Goal: Information Seeking & Learning: Check status

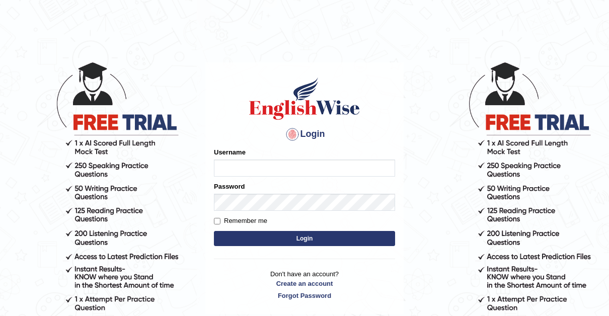
type input "[PERSON_NAME]"
click at [219, 221] on input "Remember me" at bounding box center [217, 221] width 7 height 7
checkbox input "true"
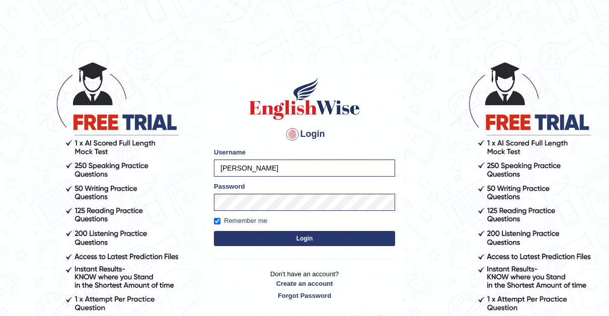
click at [312, 237] on button "Login" at bounding box center [304, 238] width 181 height 15
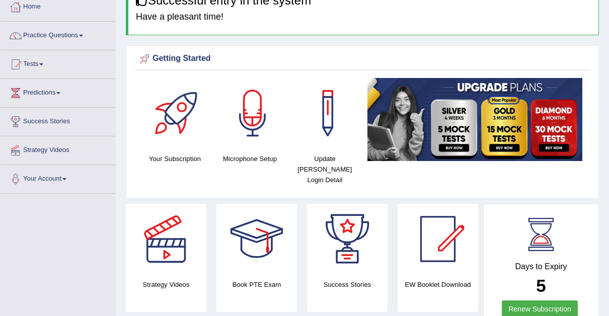
scroll to position [51, 0]
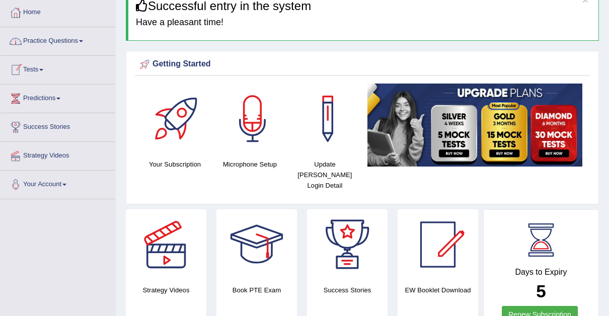
click at [46, 67] on link "Tests" at bounding box center [58, 68] width 115 height 25
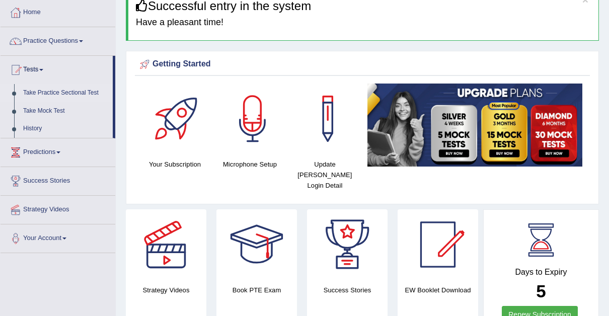
click at [72, 90] on link "Take Practice Sectional Test" at bounding box center [66, 93] width 94 height 18
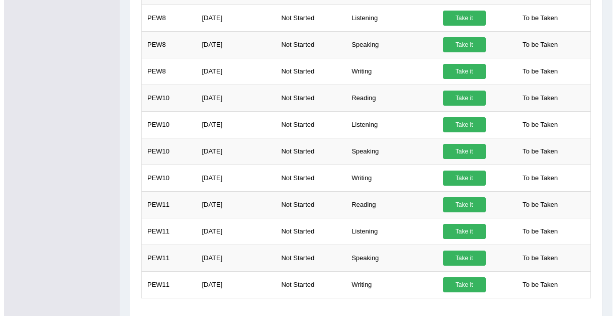
scroll to position [346, 0]
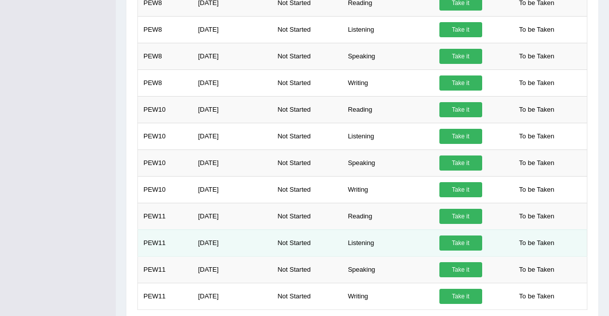
click at [452, 235] on link "Take it" at bounding box center [460, 242] width 43 height 15
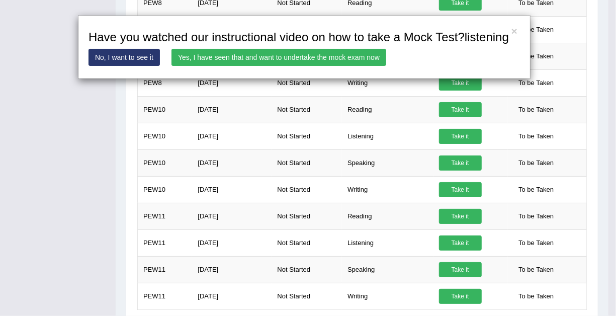
click at [278, 55] on link "Yes, I have seen that and want to undertake the mock exam now" at bounding box center [279, 57] width 215 height 17
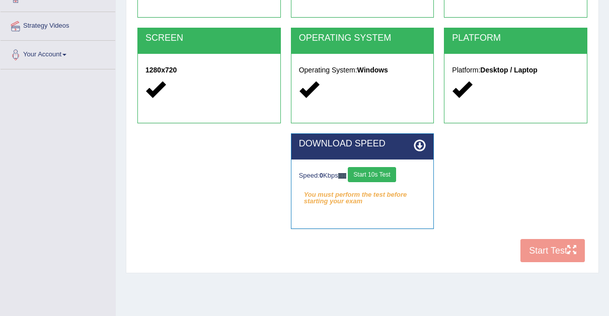
scroll to position [182, 0]
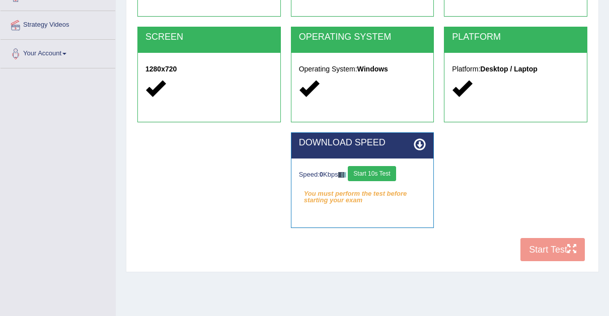
click at [370, 173] on button "Start 10s Test" at bounding box center [372, 173] width 48 height 15
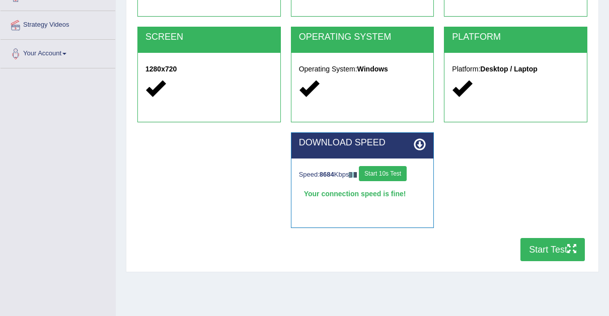
click at [549, 247] on button "Start Test" at bounding box center [552, 249] width 64 height 23
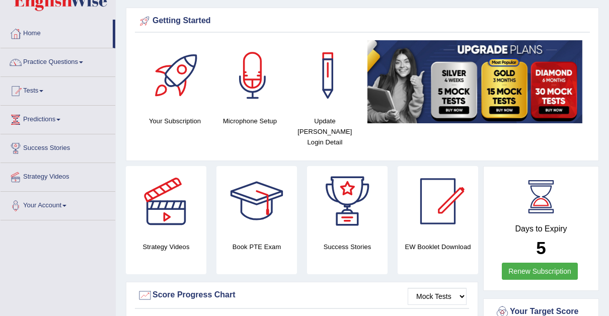
scroll to position [19, 0]
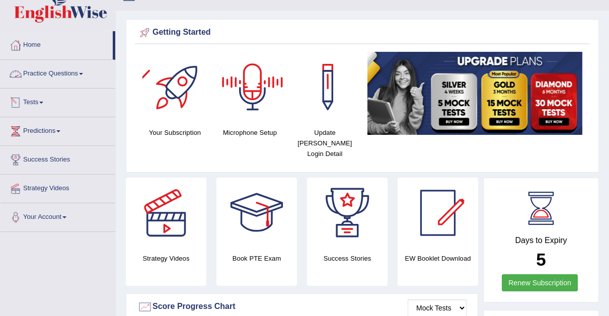
click at [40, 98] on link "Tests" at bounding box center [58, 101] width 115 height 25
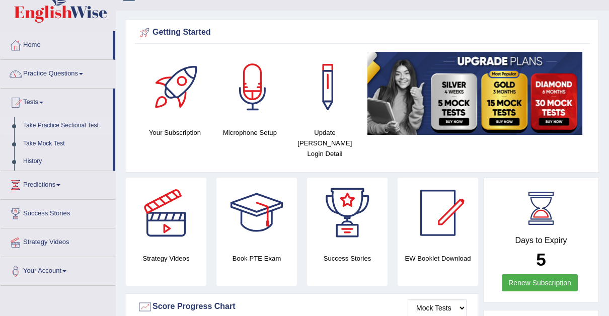
click at [80, 120] on link "Take Practice Sectional Test" at bounding box center [66, 126] width 94 height 18
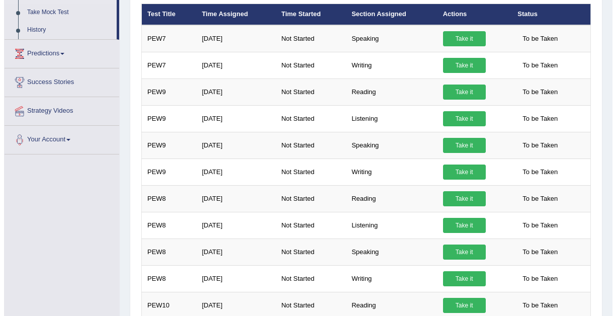
scroll to position [148, 0]
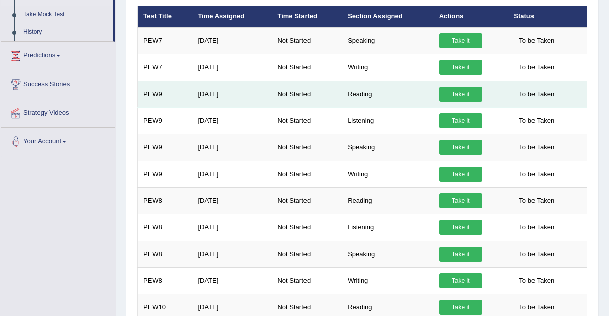
click at [452, 90] on link "Take it" at bounding box center [460, 94] width 43 height 15
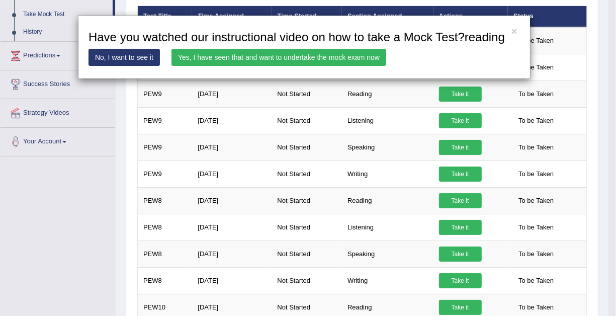
click at [273, 54] on link "Yes, I have seen that and want to undertake the mock exam now" at bounding box center [279, 57] width 215 height 17
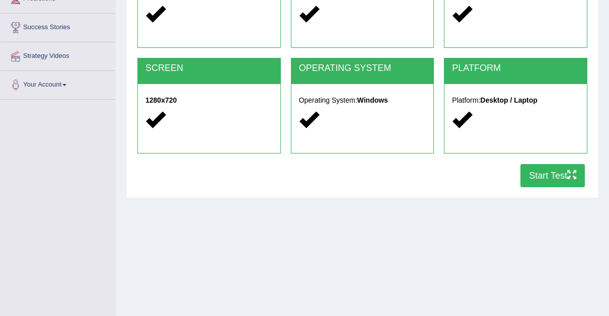
scroll to position [155, 0]
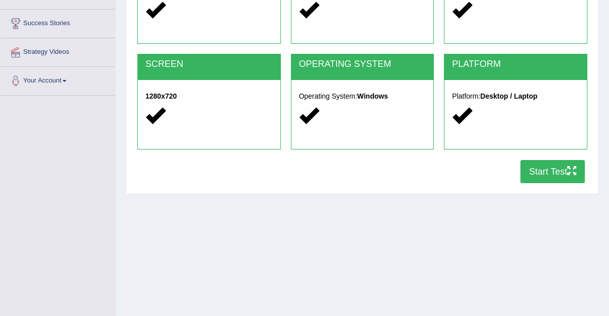
click at [552, 169] on button "Start Test" at bounding box center [552, 171] width 64 height 23
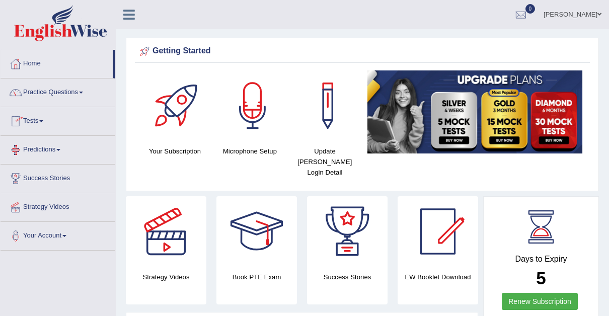
click at [45, 119] on link "Tests" at bounding box center [58, 119] width 115 height 25
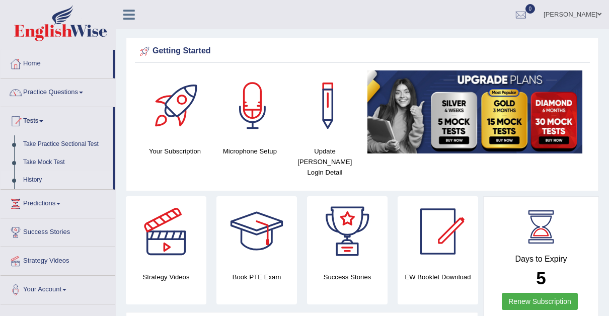
click at [36, 175] on link "History" at bounding box center [66, 180] width 94 height 18
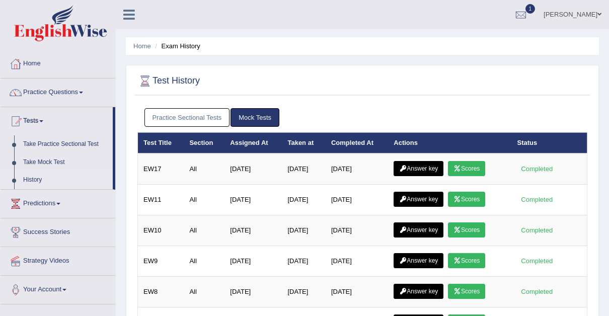
click at [200, 120] on link "Practice Sectional Tests" at bounding box center [187, 117] width 86 height 19
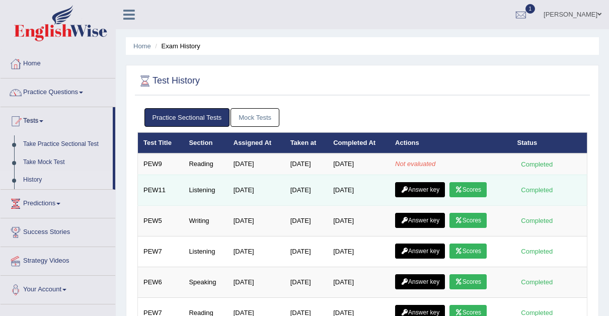
click at [475, 187] on link "Scores" at bounding box center [467, 189] width 37 height 15
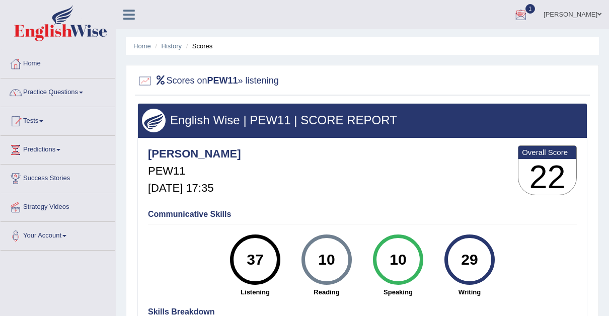
click at [513, 14] on div at bounding box center [520, 15] width 15 height 15
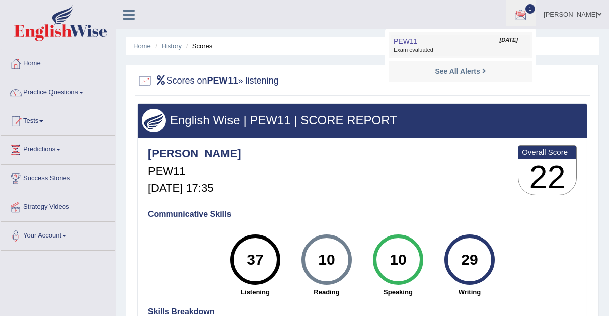
click at [393, 41] on span "PEW11" at bounding box center [405, 41] width 24 height 8
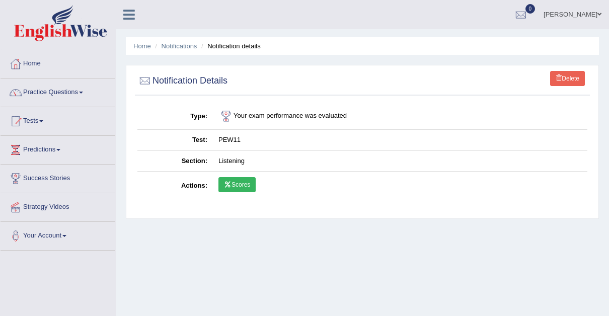
click at [231, 183] on link "Scores" at bounding box center [236, 184] width 37 height 15
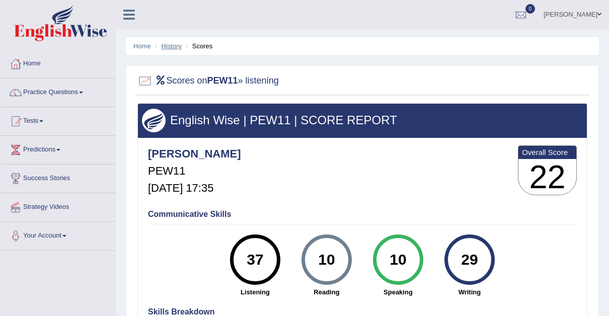
click at [176, 44] on link "History" at bounding box center [172, 46] width 20 height 8
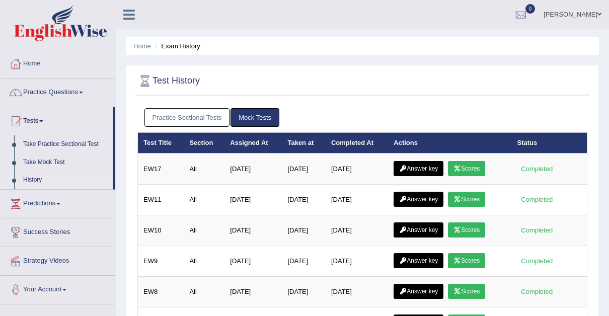
click at [179, 117] on link "Practice Sectional Tests" at bounding box center [187, 117] width 86 height 19
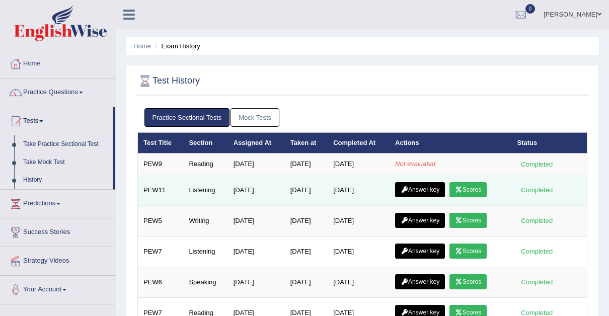
click at [420, 185] on link "Answer key" at bounding box center [420, 189] width 50 height 15
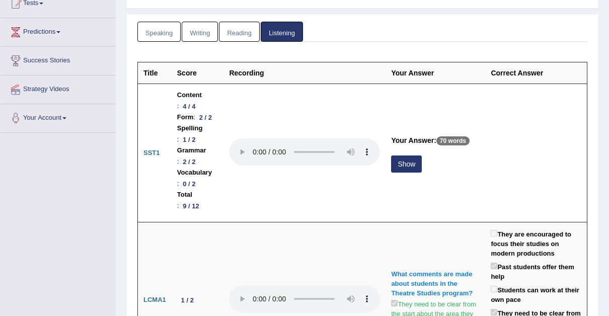
scroll to position [121, 0]
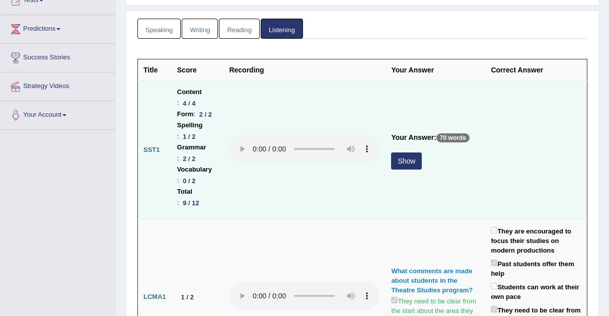
click at [422, 152] on button "Show" at bounding box center [406, 160] width 31 height 17
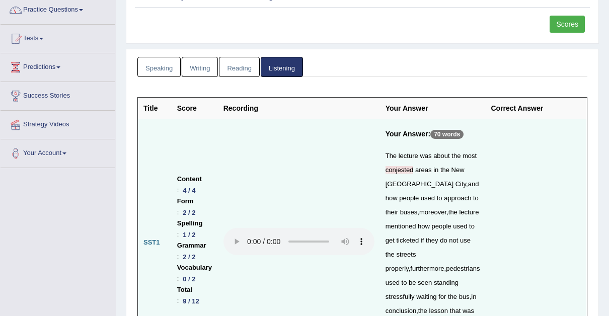
scroll to position [0, 0]
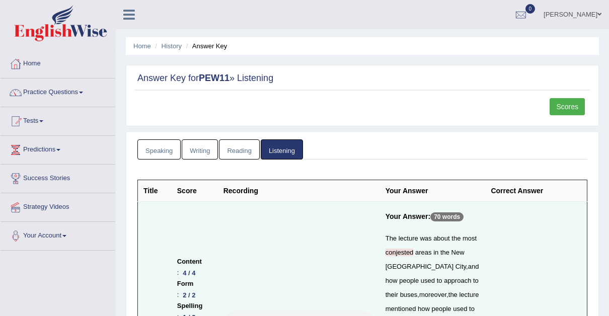
click at [567, 107] on link "Scores" at bounding box center [566, 106] width 35 height 17
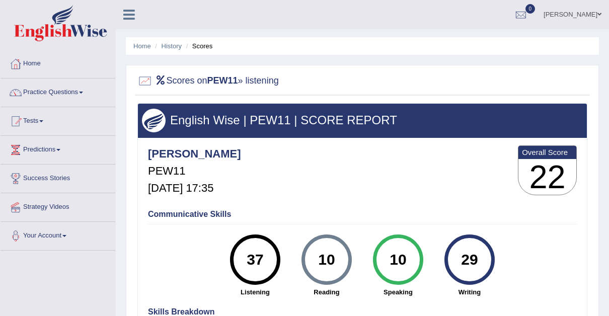
click at [46, 120] on link "Tests" at bounding box center [58, 119] width 115 height 25
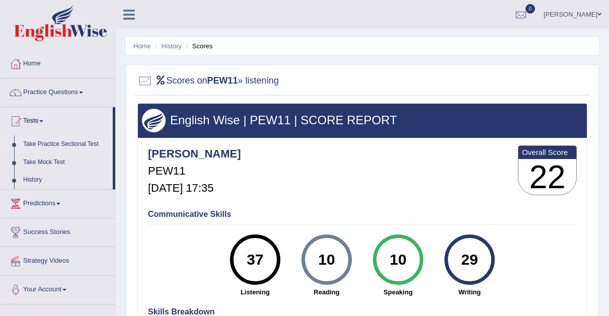
click at [86, 141] on link "Take Practice Sectional Test" at bounding box center [66, 144] width 94 height 18
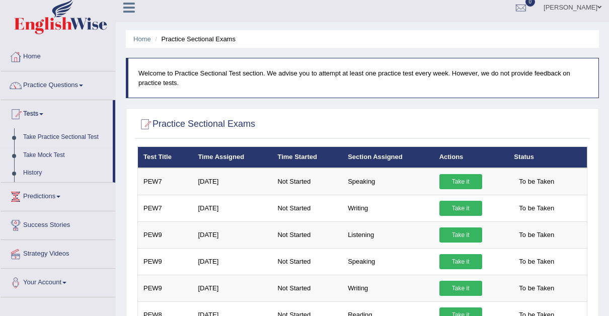
scroll to position [5, 0]
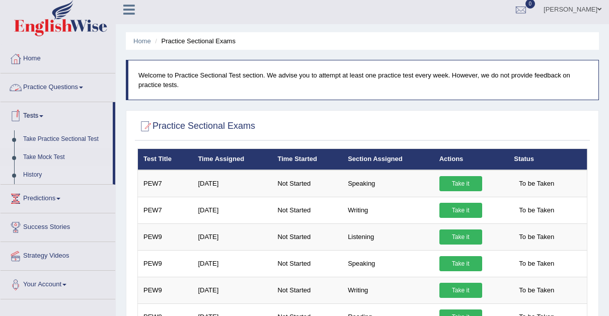
click at [30, 172] on link "History" at bounding box center [66, 175] width 94 height 18
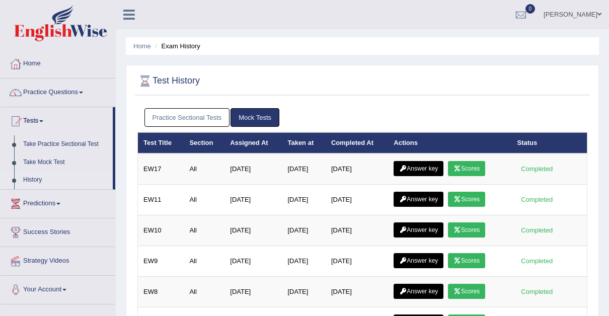
click at [204, 114] on link "Practice Sectional Tests" at bounding box center [187, 117] width 86 height 19
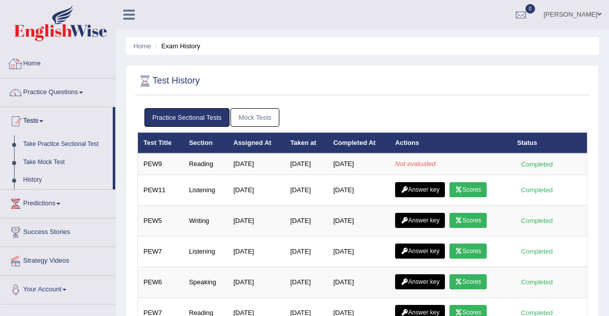
click at [27, 65] on link "Home" at bounding box center [58, 62] width 115 height 25
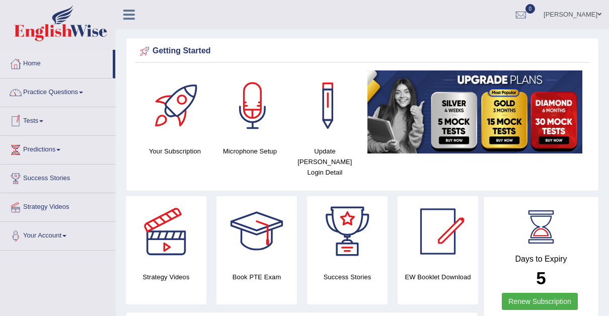
click at [40, 118] on link "Tests" at bounding box center [58, 119] width 115 height 25
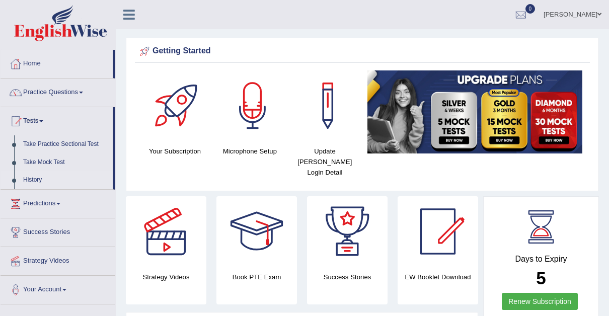
click at [33, 176] on link "History" at bounding box center [66, 180] width 94 height 18
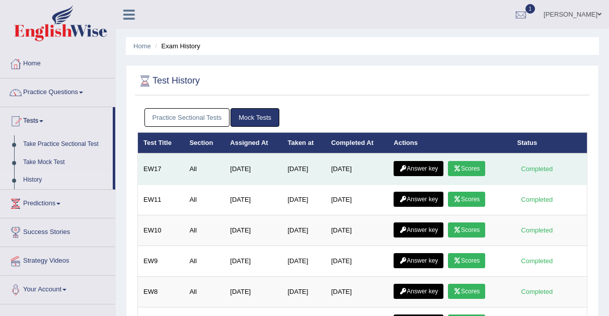
click at [471, 166] on link "Scores" at bounding box center [466, 168] width 37 height 15
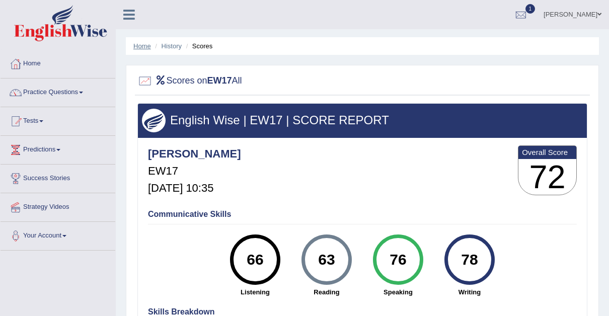
click at [143, 43] on link "Home" at bounding box center [142, 46] width 18 height 8
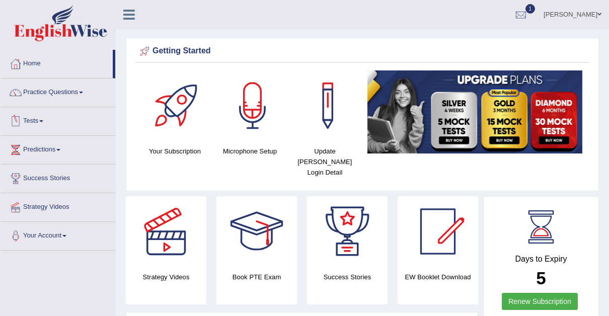
click at [46, 119] on link "Tests" at bounding box center [58, 119] width 115 height 25
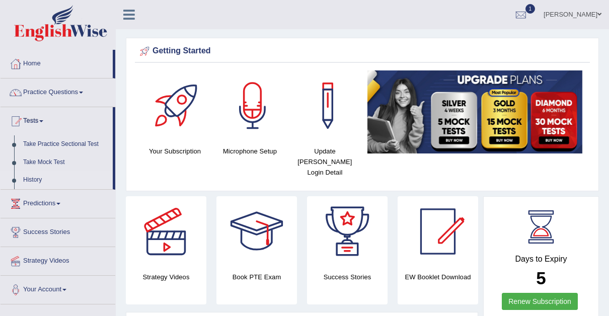
click at [35, 175] on link "History" at bounding box center [66, 180] width 94 height 18
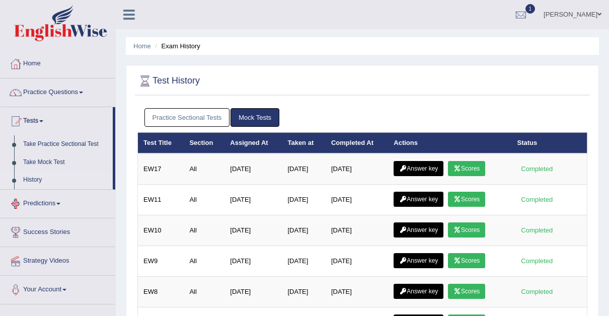
click at [187, 114] on link "Practice Sectional Tests" at bounding box center [187, 117] width 86 height 19
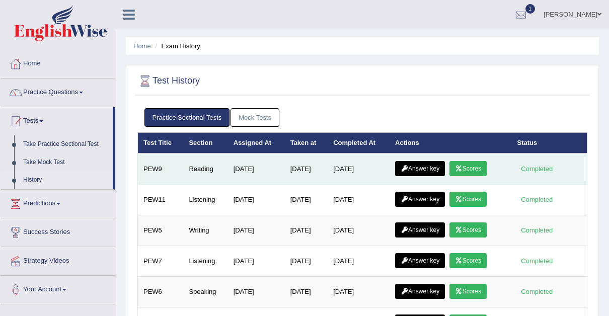
click at [473, 164] on link "Scores" at bounding box center [467, 168] width 37 height 15
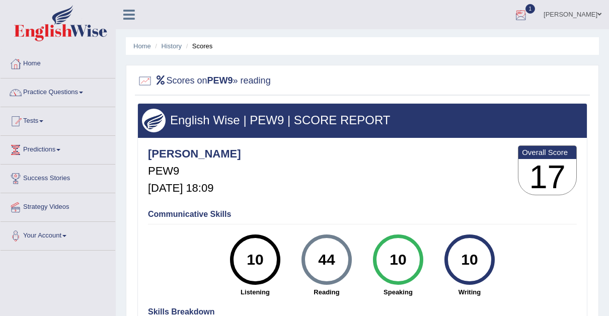
click at [513, 15] on div at bounding box center [520, 15] width 15 height 15
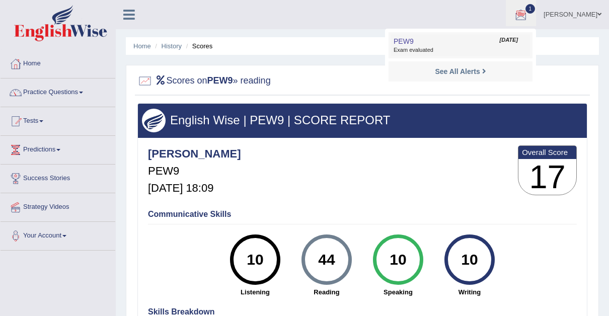
click at [393, 47] on span "Exam evaluated" at bounding box center [460, 50] width 134 height 8
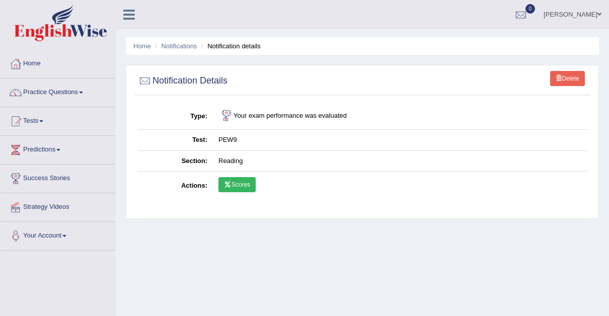
click at [236, 183] on link "Scores" at bounding box center [236, 184] width 37 height 15
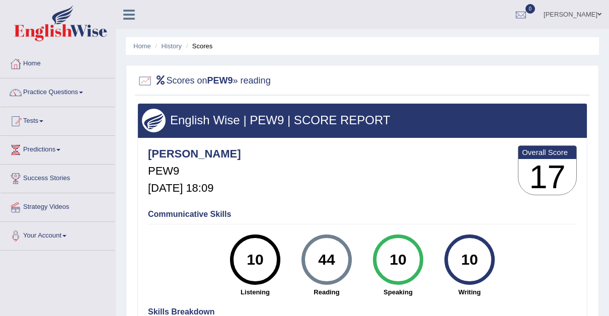
click at [327, 250] on div "44" at bounding box center [326, 259] width 37 height 42
click at [167, 46] on link "History" at bounding box center [172, 46] width 20 height 8
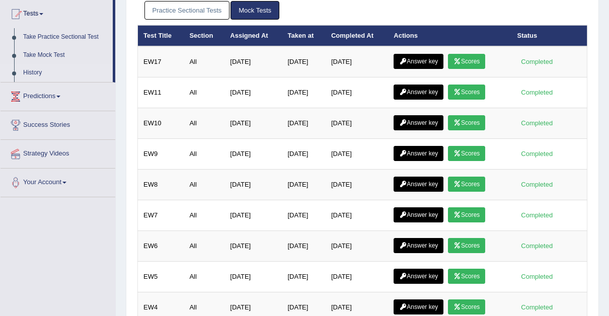
scroll to position [109, 0]
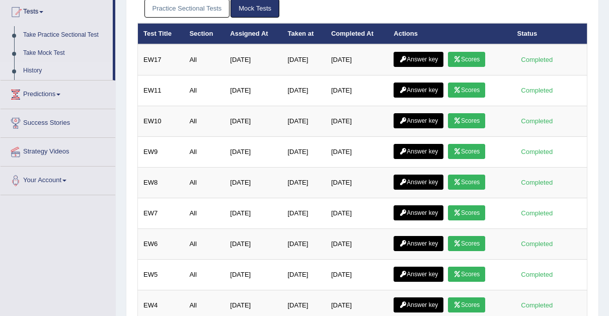
click at [198, 5] on link "Practice Sectional Tests" at bounding box center [187, 8] width 86 height 19
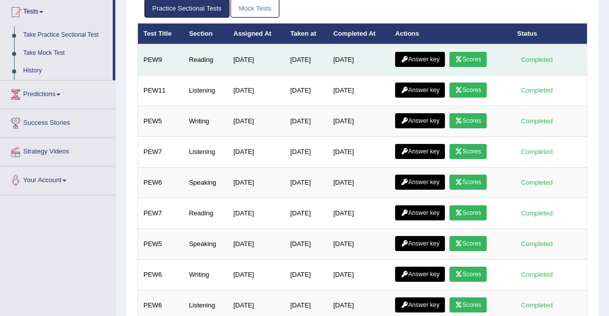
click at [428, 55] on link "Answer key" at bounding box center [420, 59] width 50 height 15
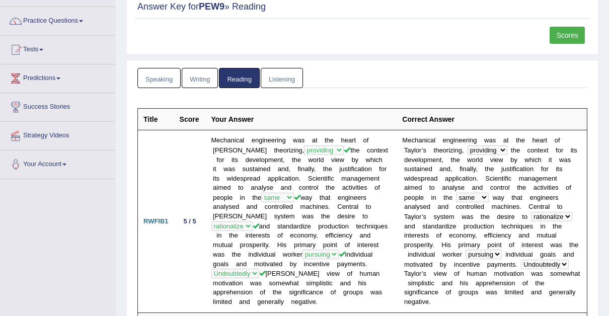
scroll to position [66, 0]
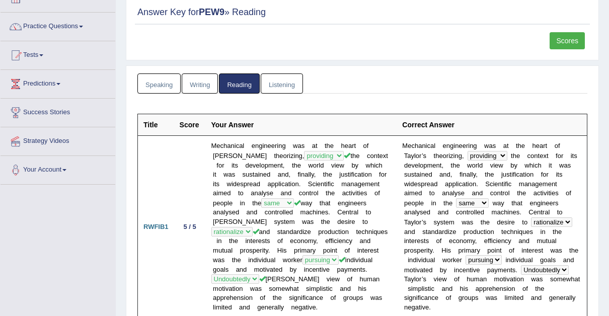
click at [568, 39] on link "Scores" at bounding box center [566, 40] width 35 height 17
